Goal: Navigation & Orientation: Find specific page/section

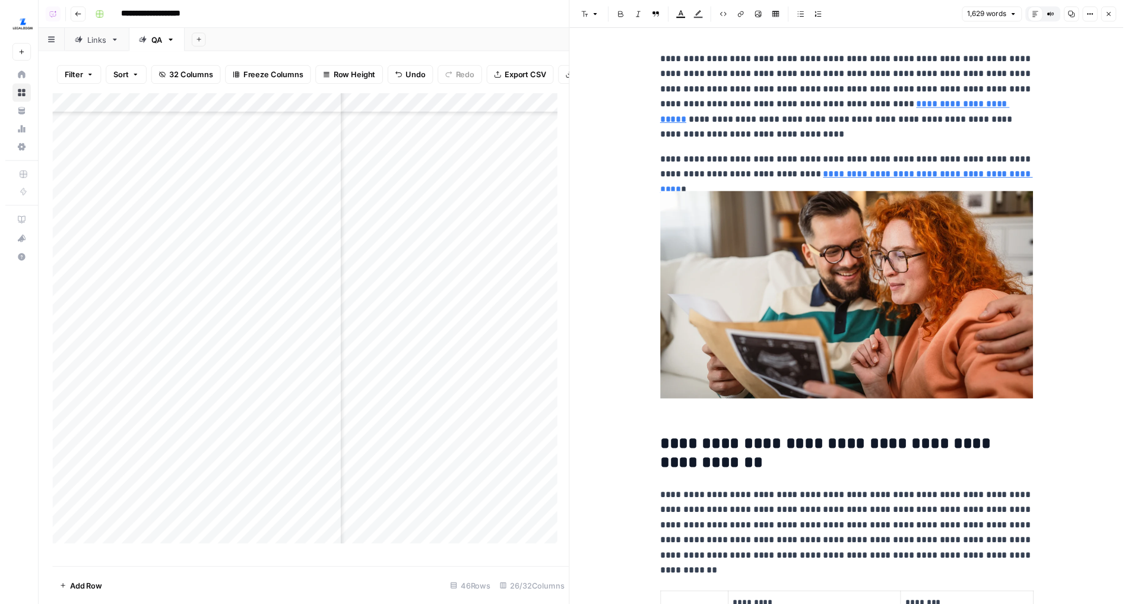
scroll to position [894, 0]
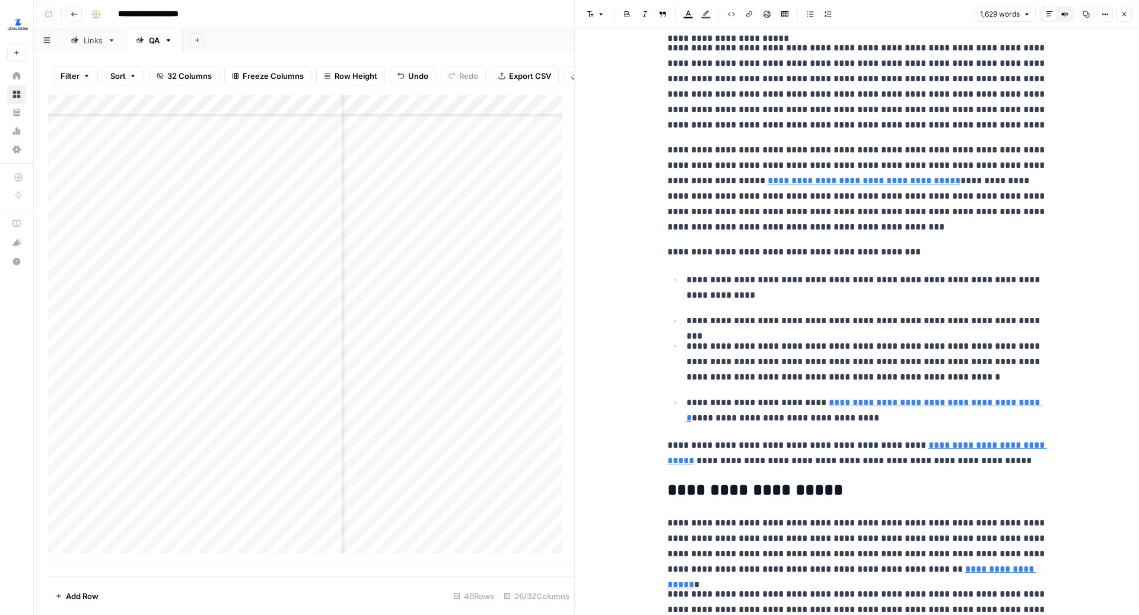
click at [1125, 22] on header "Font style Bold Italic Block quote Text color Highlight color Code block Link I…" at bounding box center [857, 14] width 564 height 28
click at [1126, 14] on icon "button" at bounding box center [1124, 14] width 7 height 7
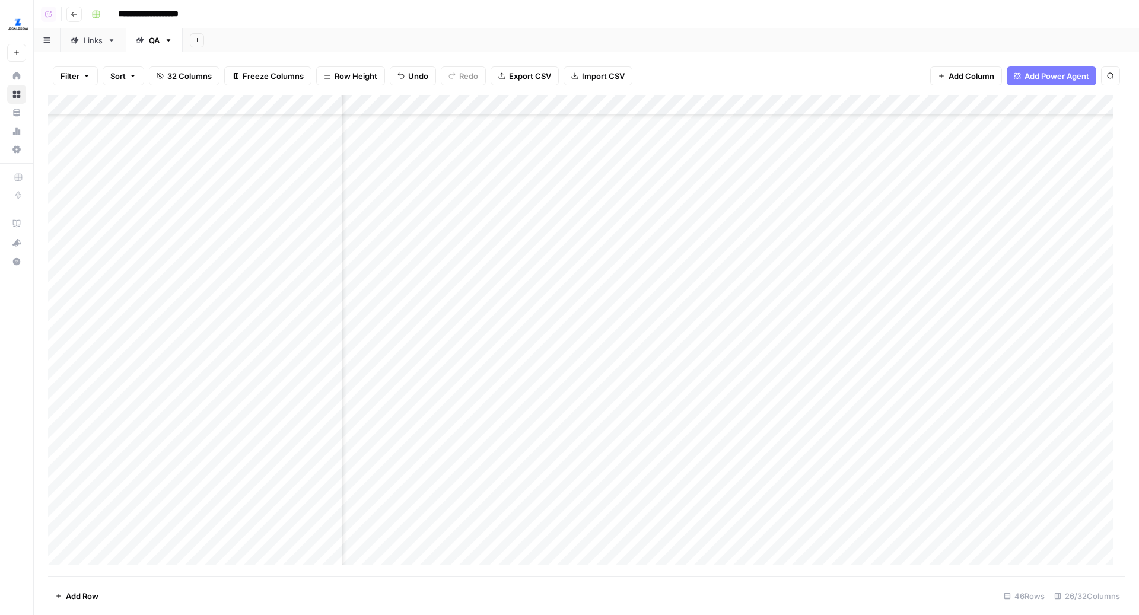
scroll to position [497, 1877]
click at [87, 35] on div "Links" at bounding box center [93, 40] width 19 height 12
click at [624, 23] on header "**********" at bounding box center [587, 14] width 1106 height 28
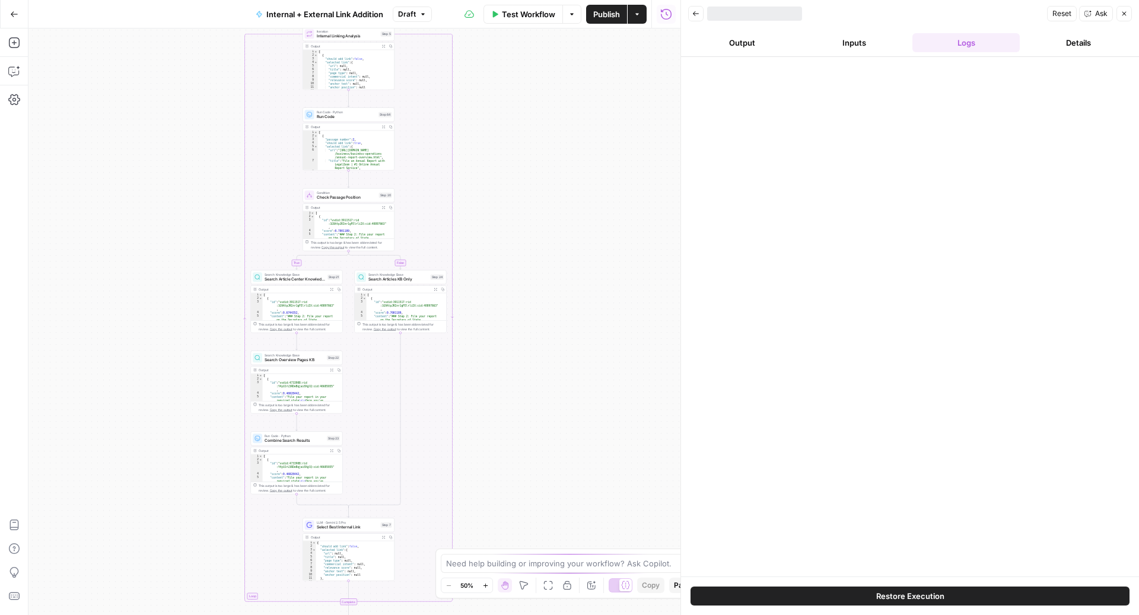
click at [415, 18] on span "Draft" at bounding box center [407, 14] width 18 height 11
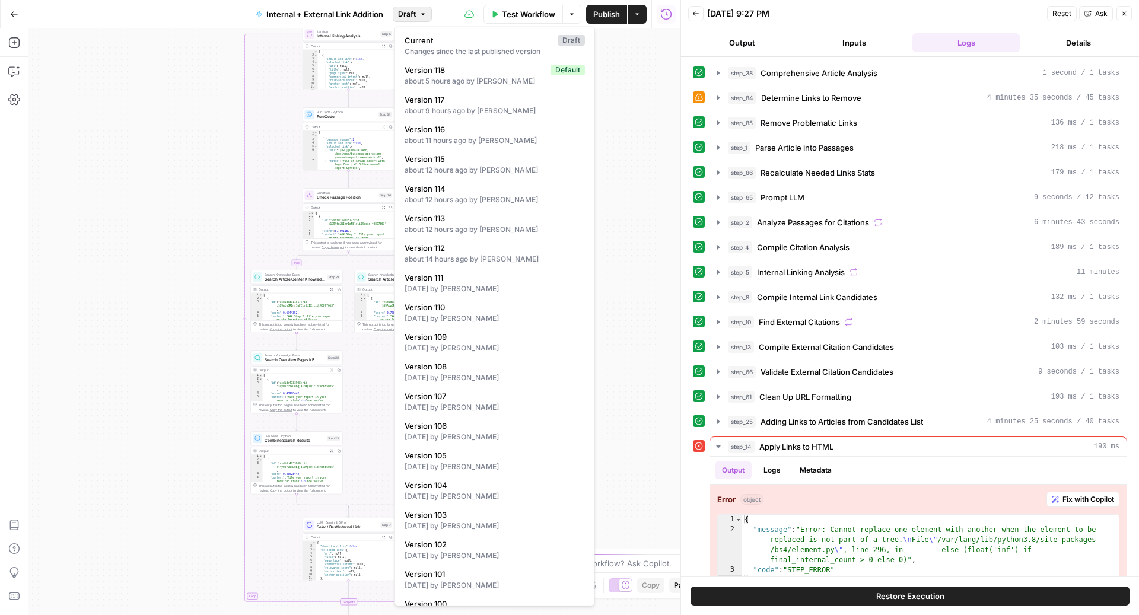
click at [414, 18] on span "Draft" at bounding box center [407, 14] width 18 height 11
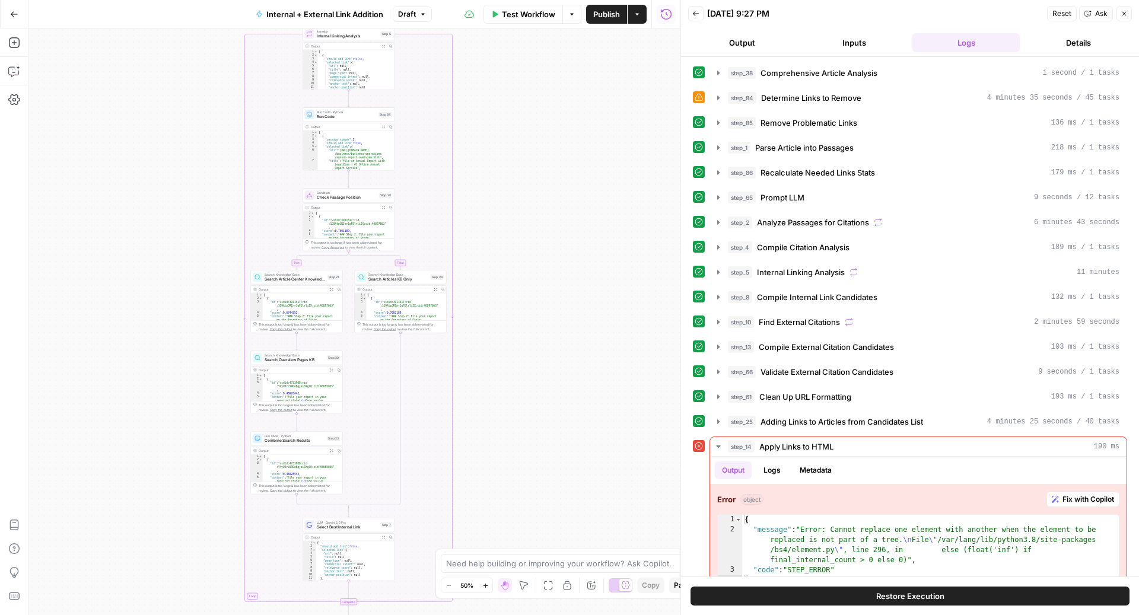
click at [414, 18] on span "Draft" at bounding box center [407, 14] width 18 height 11
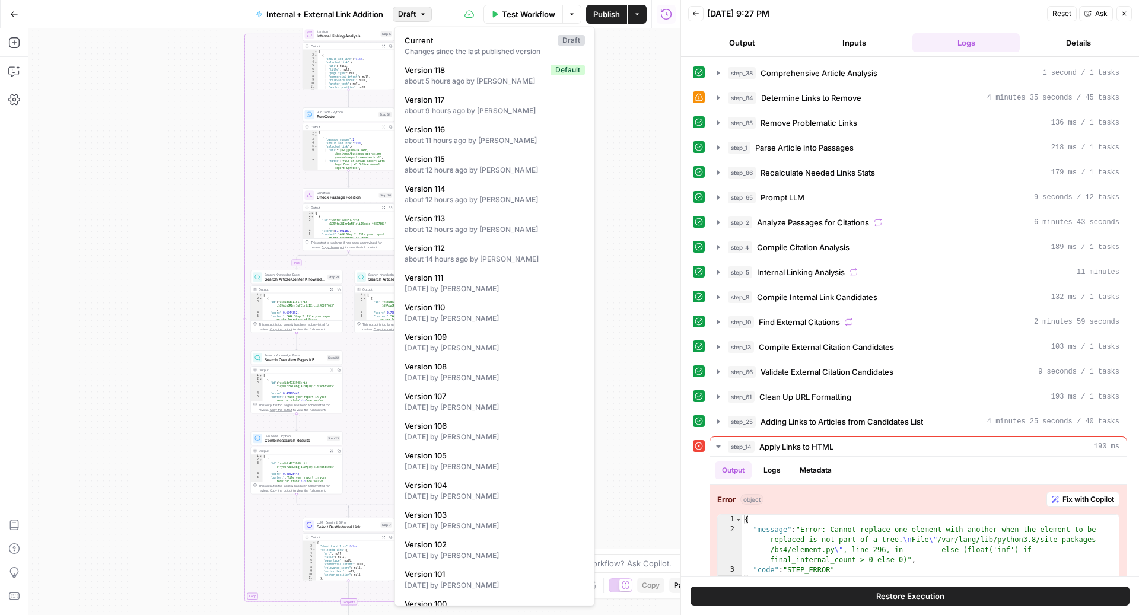
click at [414, 18] on span "Draft" at bounding box center [407, 14] width 18 height 11
